Goal: Information Seeking & Learning: Find specific fact

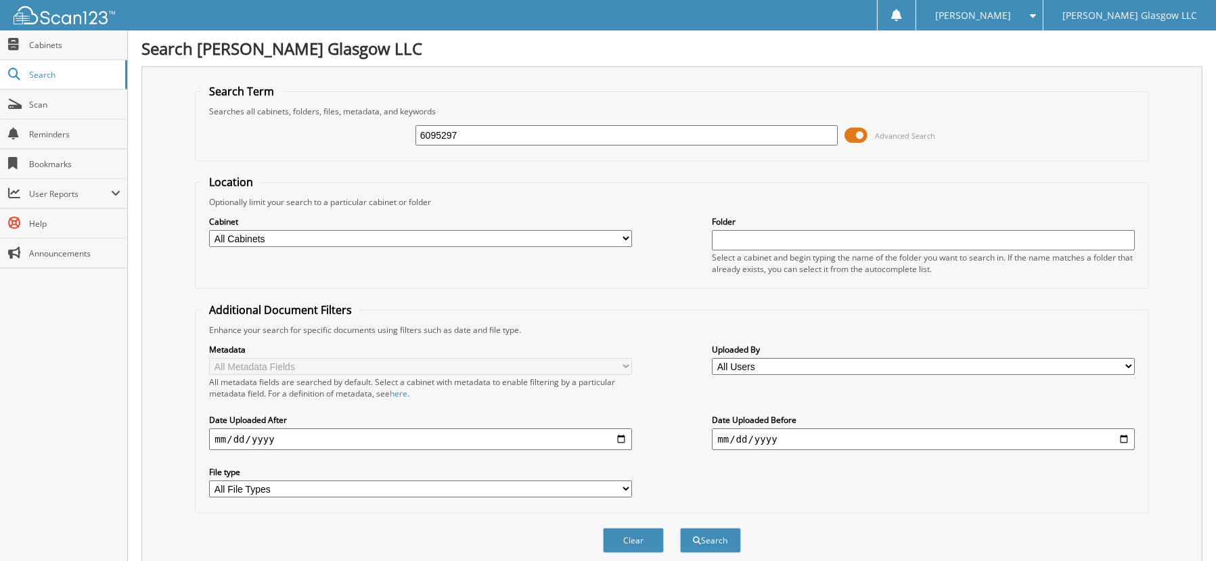
drag, startPoint x: 479, startPoint y: 135, endPoint x: 262, endPoint y: 141, distance: 216.7
click at [318, 139] on div "6095297 Advanced Search" at bounding box center [671, 135] width 939 height 37
type input "6099455"
click at [680, 528] on button "Search" at bounding box center [710, 540] width 61 height 25
drag, startPoint x: 506, startPoint y: 144, endPoint x: 349, endPoint y: 133, distance: 156.8
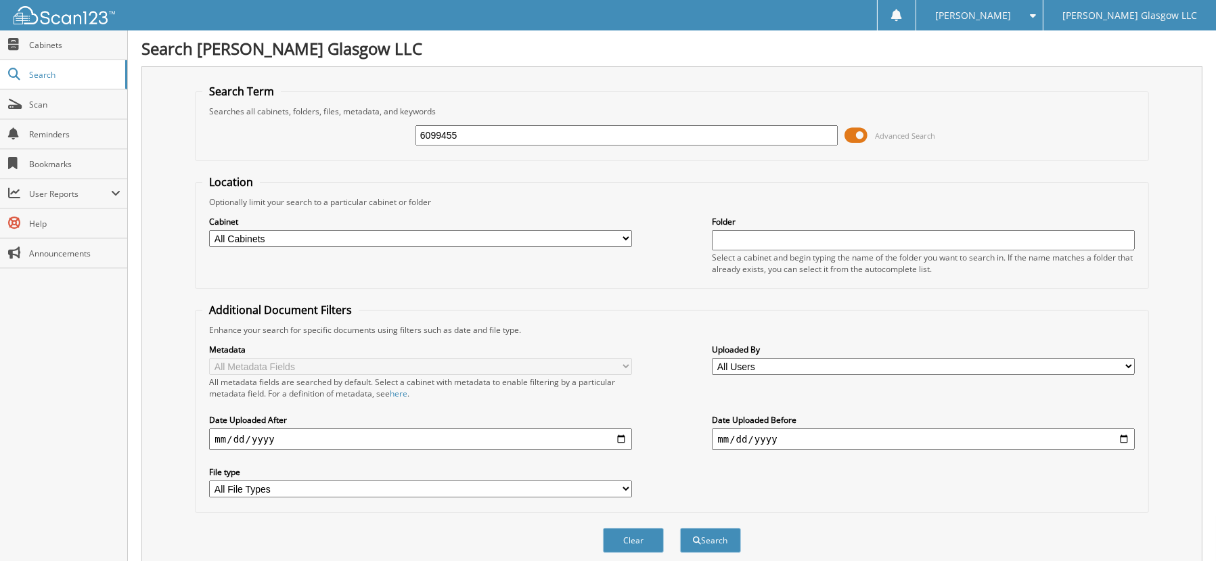
click at [354, 133] on div "6099455 Advanced Search" at bounding box center [671, 135] width 939 height 37
drag, startPoint x: 490, startPoint y: 133, endPoint x: 263, endPoint y: 133, distance: 227.5
click at [308, 131] on div "6099455 Advanced Search" at bounding box center [671, 135] width 939 height 37
type input "6095445"
click at [680, 528] on button "Search" at bounding box center [710, 540] width 61 height 25
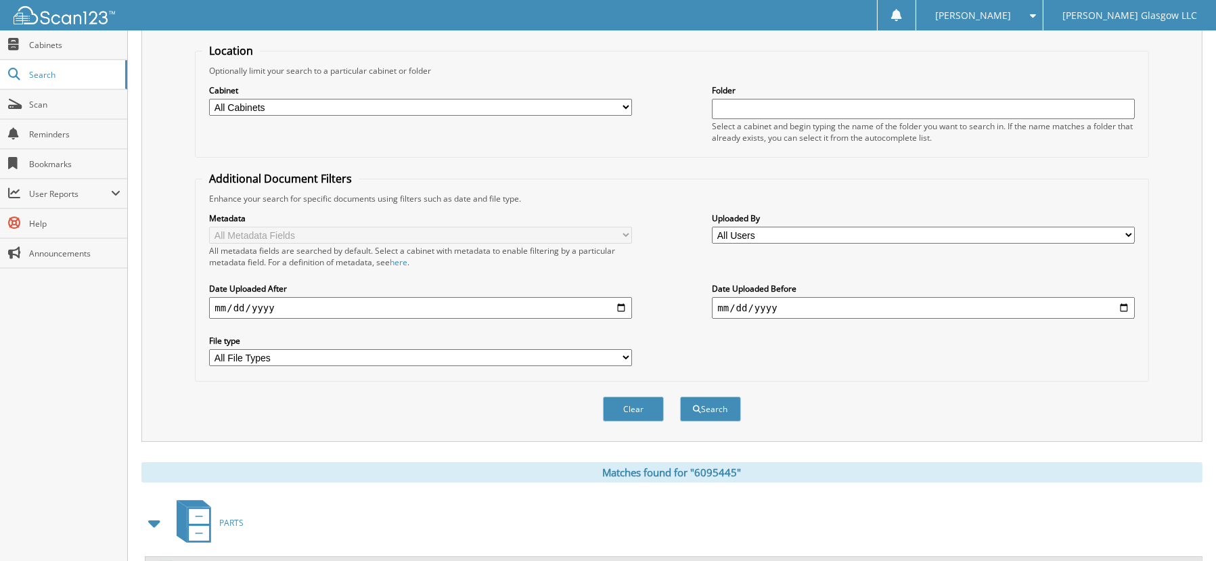
scroll to position [243, 0]
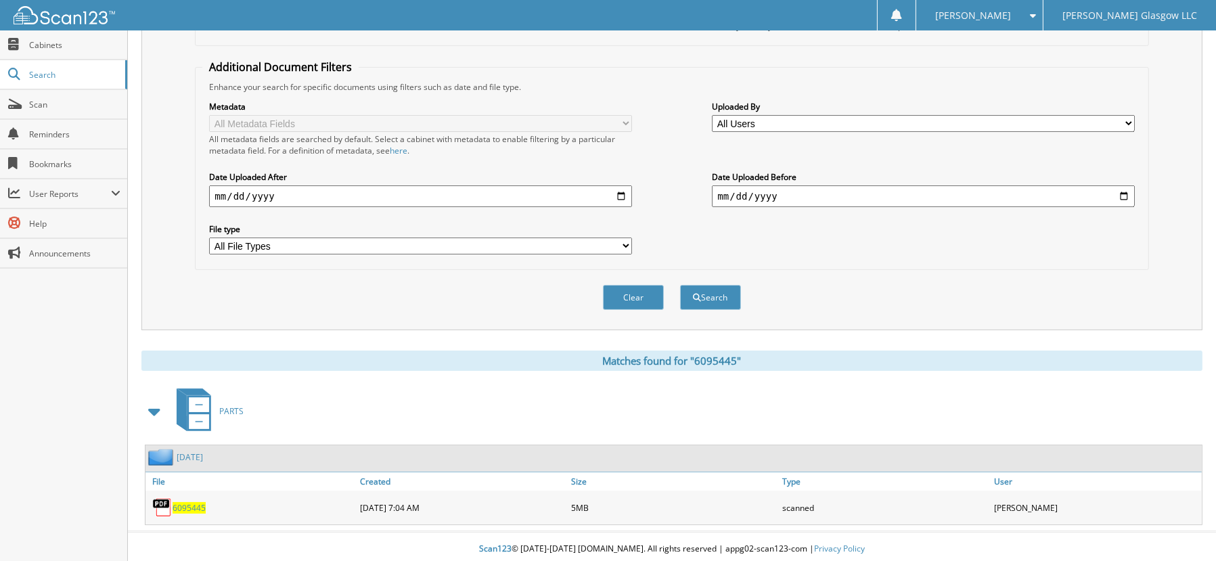
click at [191, 506] on span "6095445" at bounding box center [189, 508] width 33 height 12
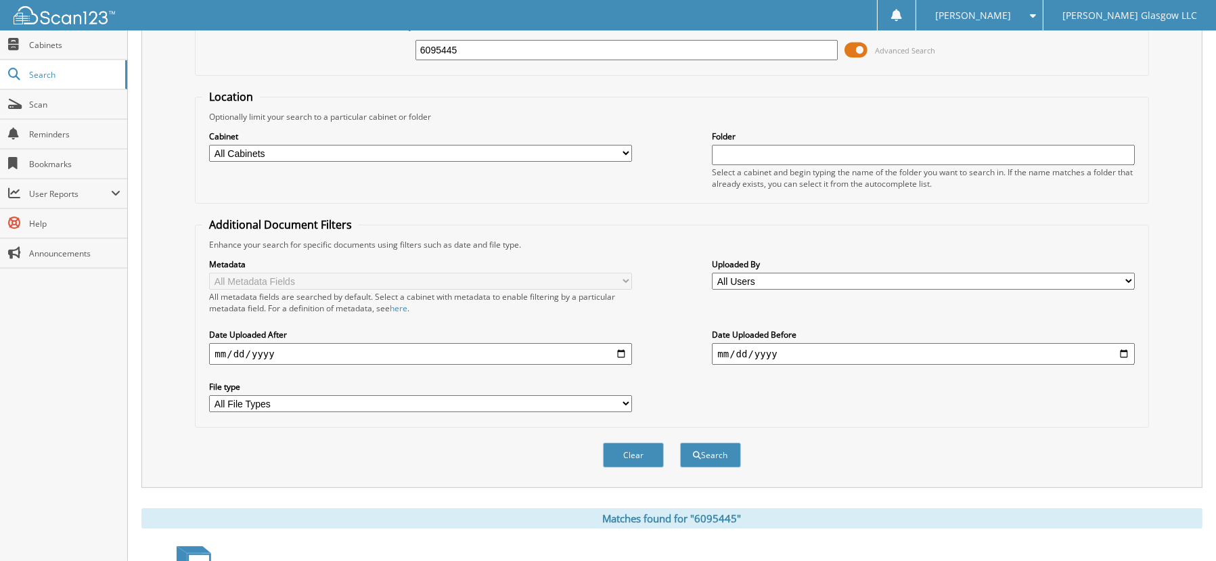
scroll to position [0, 0]
